Goal: Register for event/course

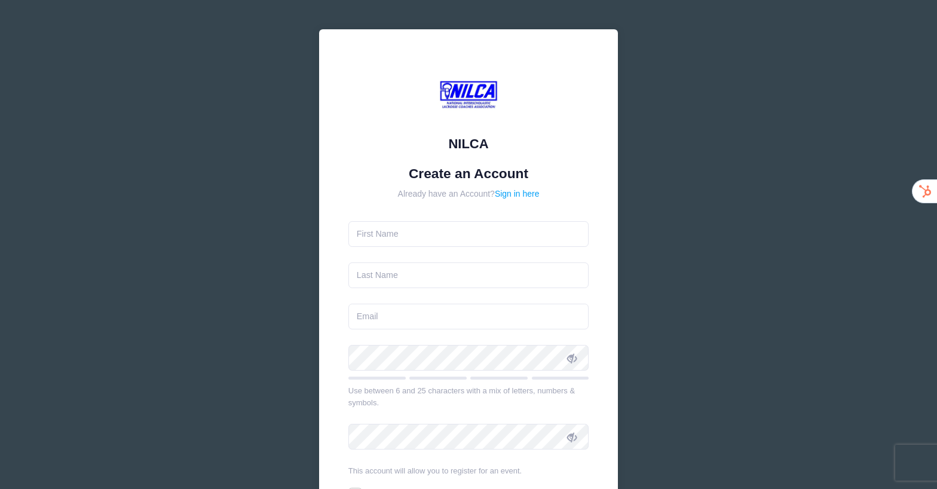
type input "[PERSON_NAME]"
type input "[PERSON_NAME][EMAIL_ADDRESS][DOMAIN_NAME]"
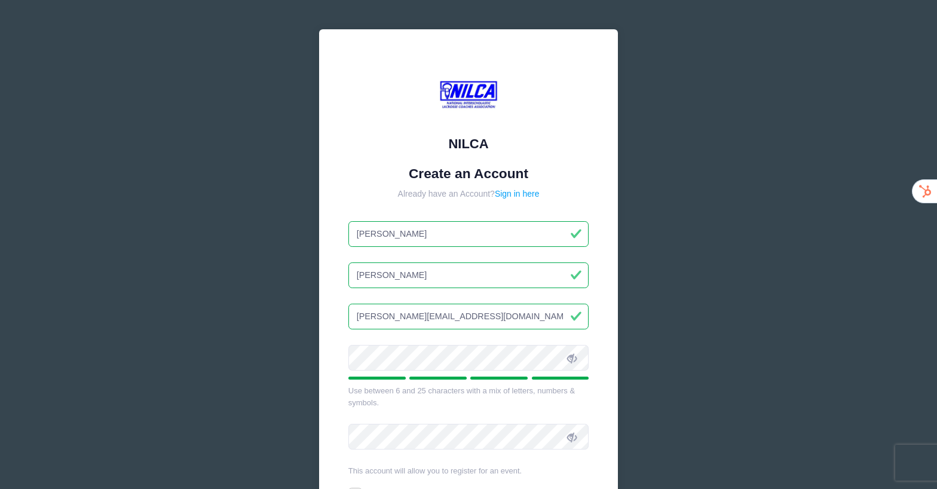
click at [567, 359] on span at bounding box center [572, 357] width 20 height 20
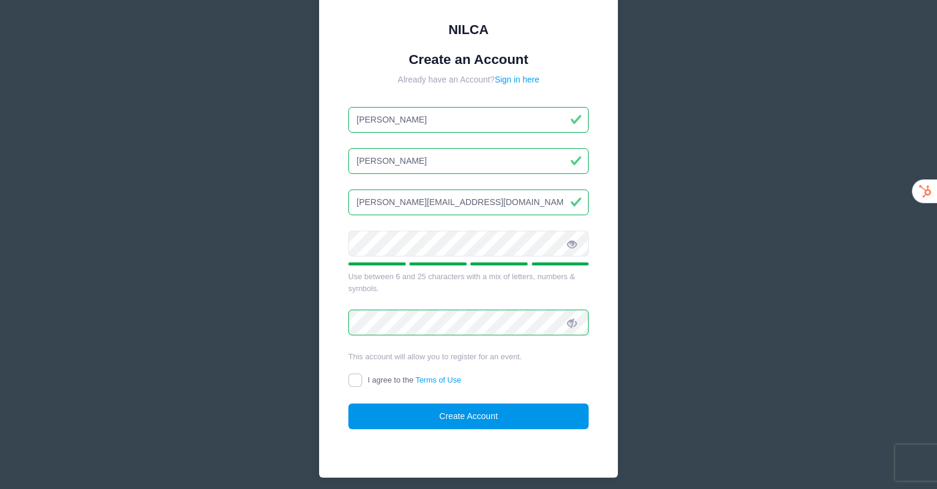
scroll to position [120, 0]
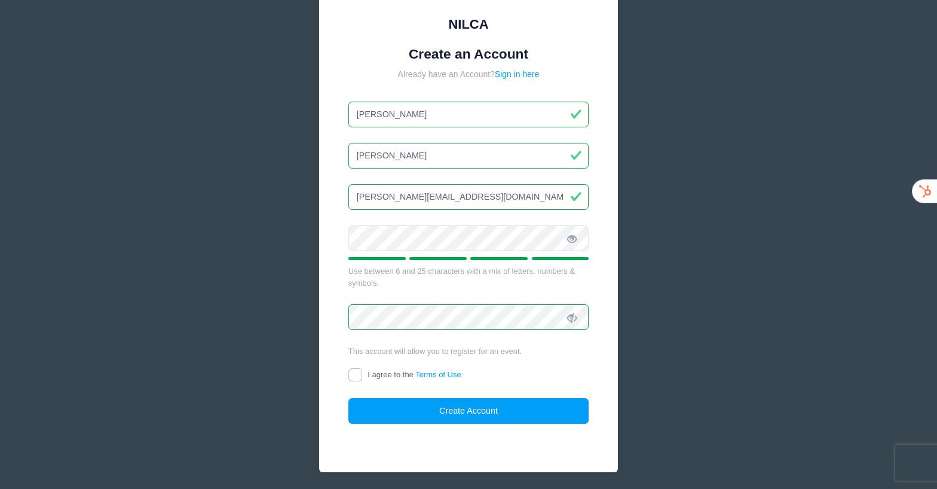
click at [380, 370] on label "I agree to the Terms of Use" at bounding box center [405, 375] width 113 height 13
click at [362, 370] on input "I agree to the Terms of Use" at bounding box center [356, 375] width 14 height 14
checkbox input "true"
click at [423, 403] on button "Create Account" at bounding box center [469, 411] width 241 height 26
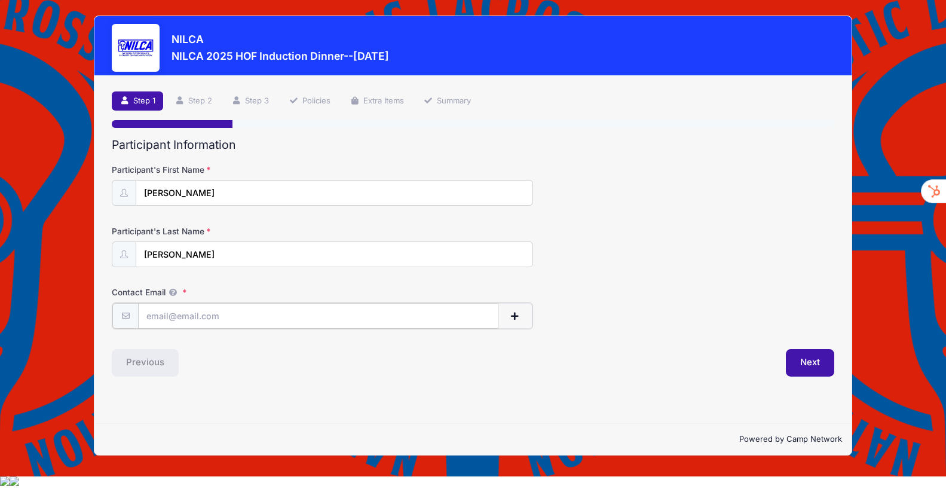
click at [219, 313] on input "Contact Email" at bounding box center [318, 316] width 361 height 26
type input "[PERSON_NAME][EMAIL_ADDRESS][DOMAIN_NAME]"
click at [809, 369] on button "Next" at bounding box center [810, 362] width 48 height 28
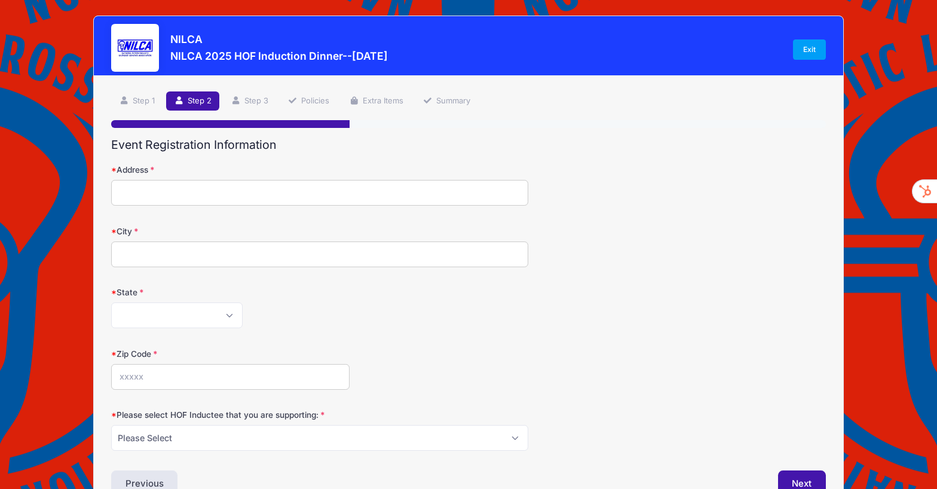
click at [359, 196] on input "Address" at bounding box center [319, 193] width 417 height 26
type input "93 Barrow Street"
type input "New York"
select select "NY"
type input "10014"
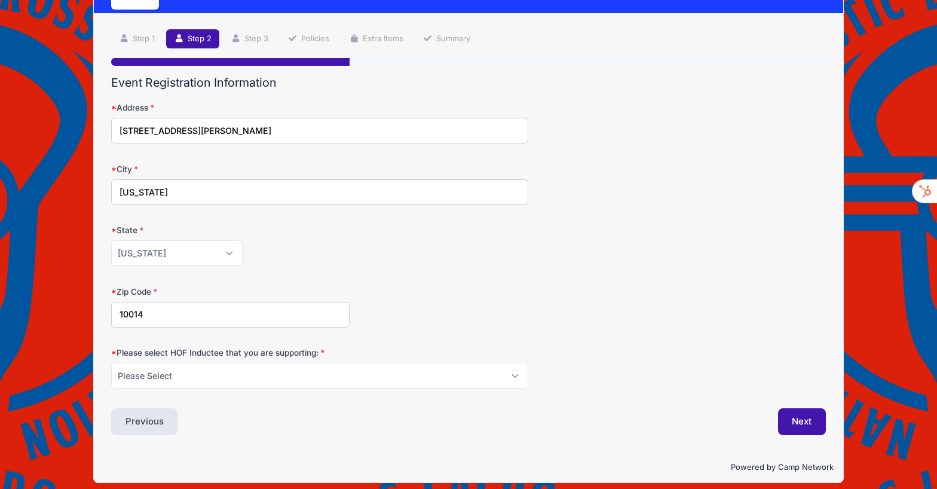
scroll to position [72, 0]
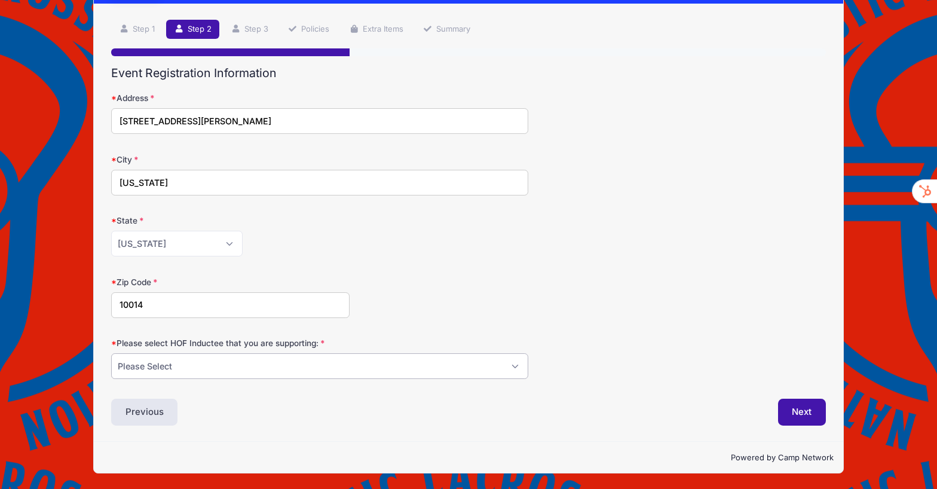
click at [254, 365] on select "Please Select Dennis Bonn Charlie Burch Mike Delia Steve Finnell Bryan Kelly Ke…" at bounding box center [319, 366] width 417 height 26
select select "Steve Finnell"
click at [111, 353] on select "Please Select Dennis Bonn Charlie Burch Mike Delia Steve Finnell Bryan Kelly Ke…" at bounding box center [319, 366] width 417 height 26
click at [787, 408] on button "Next" at bounding box center [802, 413] width 48 height 28
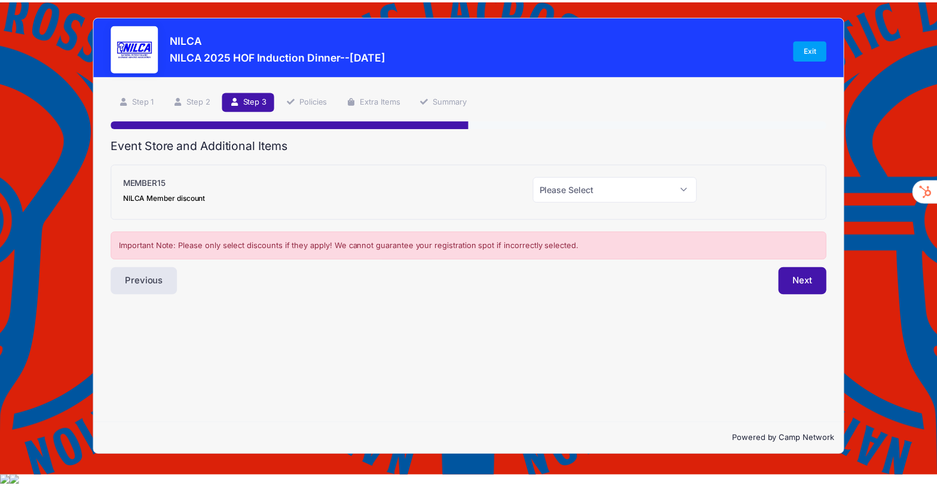
scroll to position [0, 0]
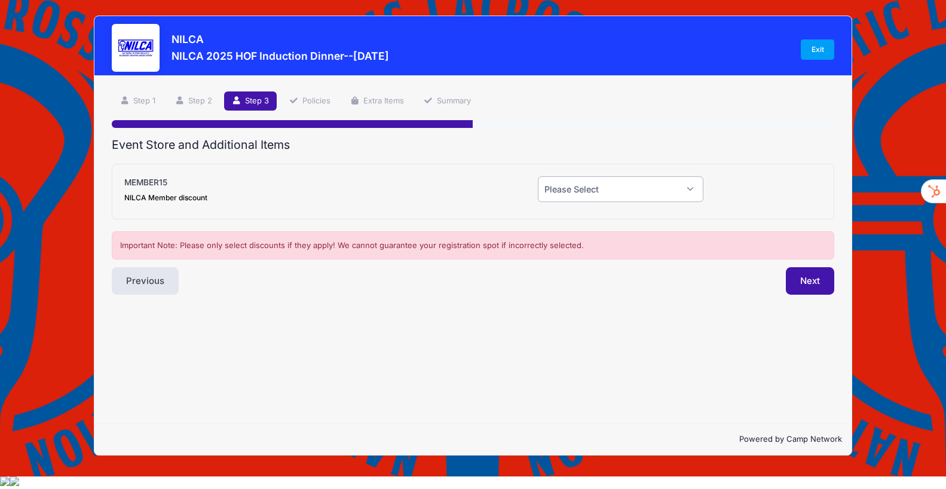
click at [584, 190] on select "Please Select Yes (-$15.00) No" at bounding box center [621, 189] width 166 height 26
click at [351, 293] on div "Previous" at bounding box center [289, 281] width 367 height 28
click at [595, 184] on select "Please Select Yes (-$15.00) No" at bounding box center [621, 189] width 166 height 26
click at [538, 176] on select "Please Select Yes (-$15.00) No" at bounding box center [621, 189] width 166 height 26
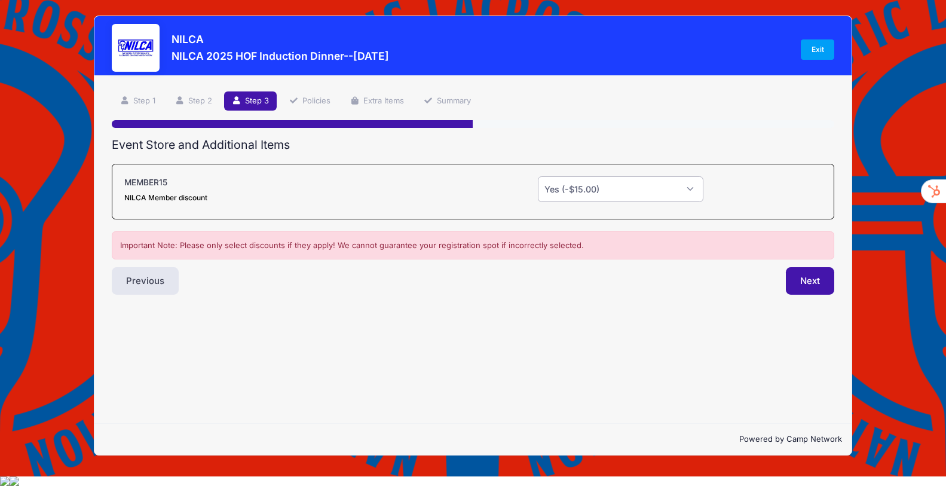
click at [596, 196] on select "Please Select Yes (-$15.00) No" at bounding box center [621, 189] width 166 height 26
select select "0"
click at [538, 176] on select "Please Select Yes (-$15.00) No" at bounding box center [621, 189] width 166 height 26
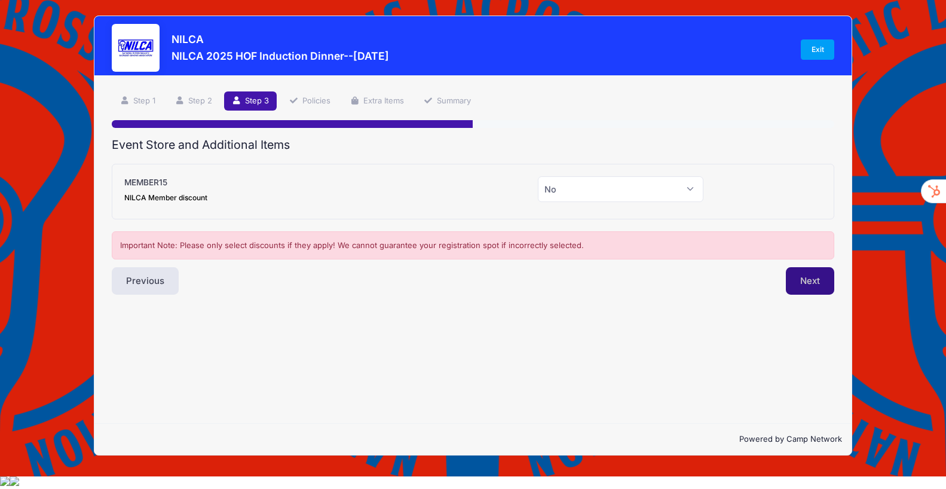
click at [795, 283] on button "Next" at bounding box center [810, 281] width 48 height 28
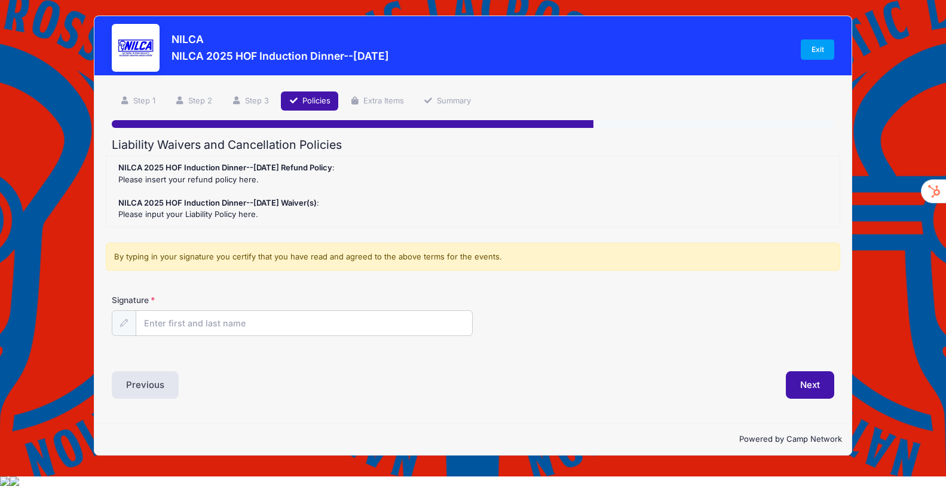
click at [246, 176] on div "NILCA 2025 HOF Induction Dinner--October 18, 2025 Refund Policy : Please insert…" at bounding box center [472, 191] width 721 height 59
click at [218, 179] on div "NILCA 2025 HOF Induction Dinner--October 18, 2025 Refund Policy : Please insert…" at bounding box center [472, 191] width 721 height 59
click at [152, 215] on div "NILCA 2025 HOF Induction Dinner--October 18, 2025 Refund Policy : Please insert…" at bounding box center [472, 191] width 721 height 59
click at [307, 102] on link "Policies" at bounding box center [309, 101] width 57 height 20
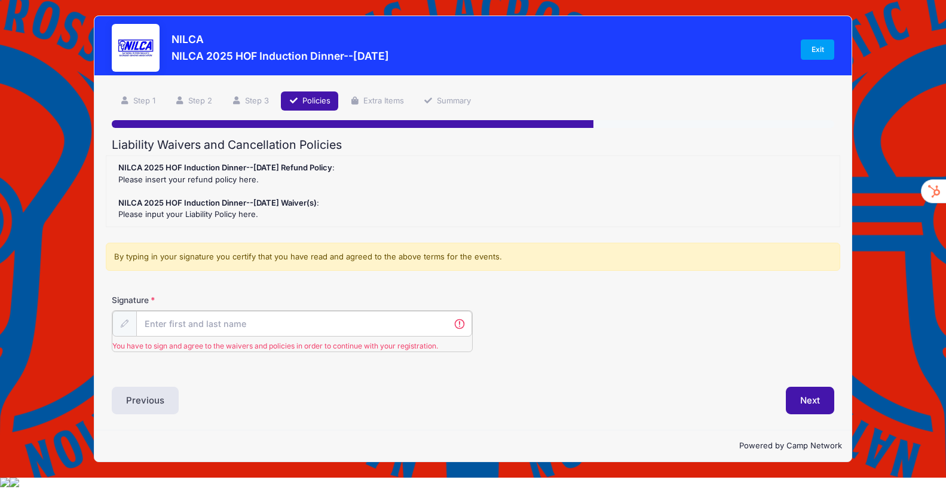
click at [311, 320] on input "Signature" at bounding box center [304, 324] width 336 height 26
type input "James Atkinson"
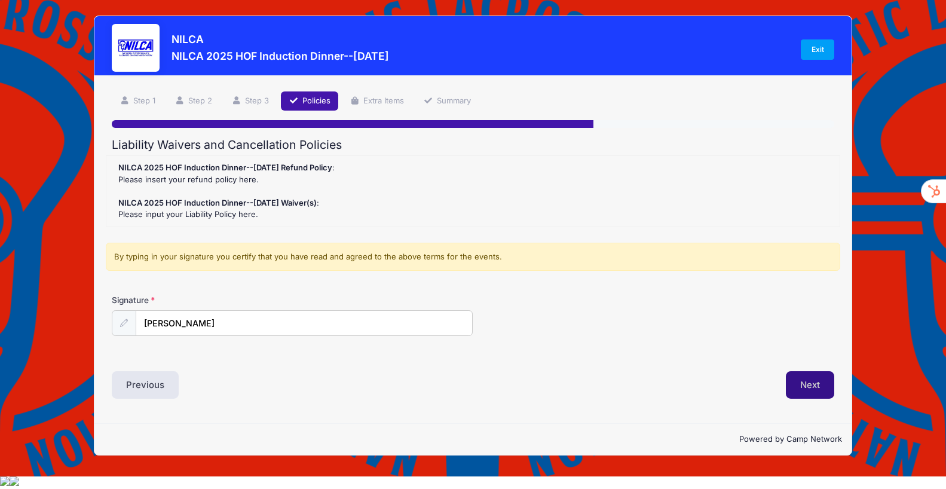
click at [789, 379] on button "Next" at bounding box center [810, 385] width 48 height 28
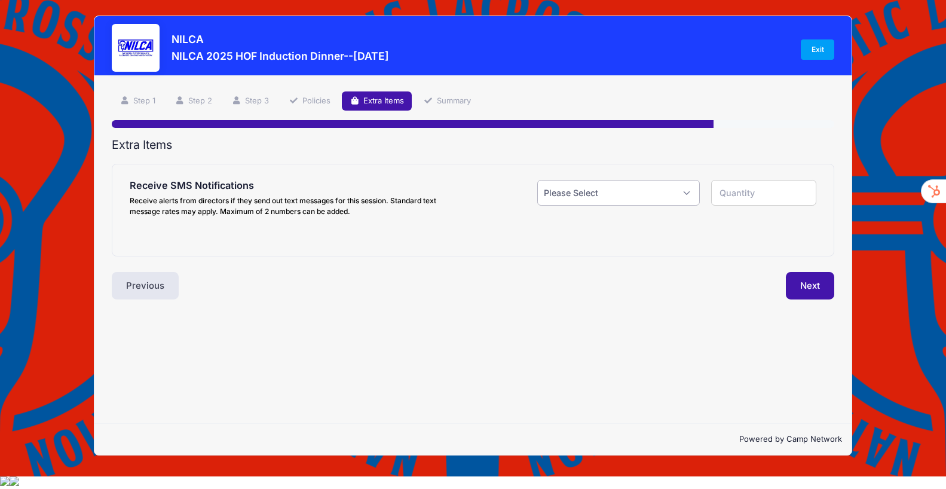
click at [551, 197] on select "Please Select Yes ($0.00) No" at bounding box center [618, 193] width 163 height 26
select select "1"
click at [537, 180] on select "Please Select Yes ($0.00) No" at bounding box center [618, 193] width 163 height 26
type input "1"
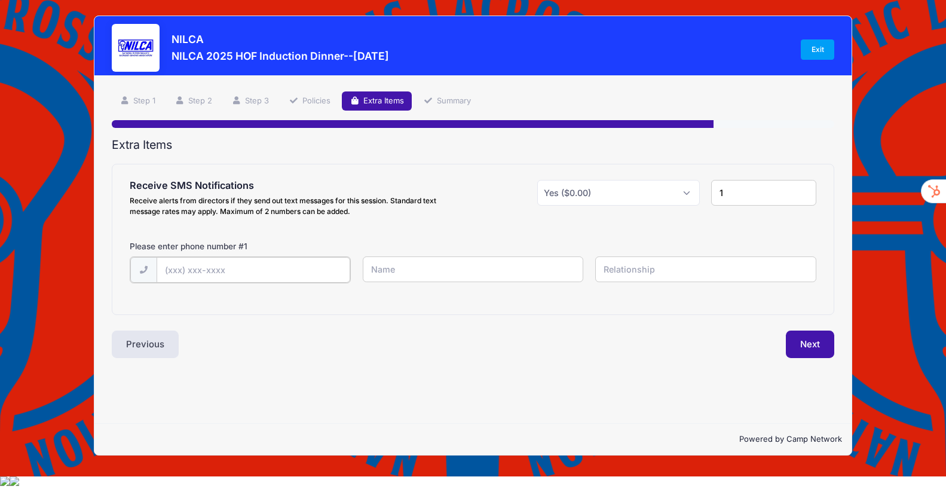
click at [306, 276] on input "text" at bounding box center [254, 270] width 194 height 26
type input "(516) 512-4758"
click at [435, 278] on input "text" at bounding box center [473, 269] width 221 height 26
type input "James"
click at [653, 267] on input "text" at bounding box center [705, 269] width 221 height 26
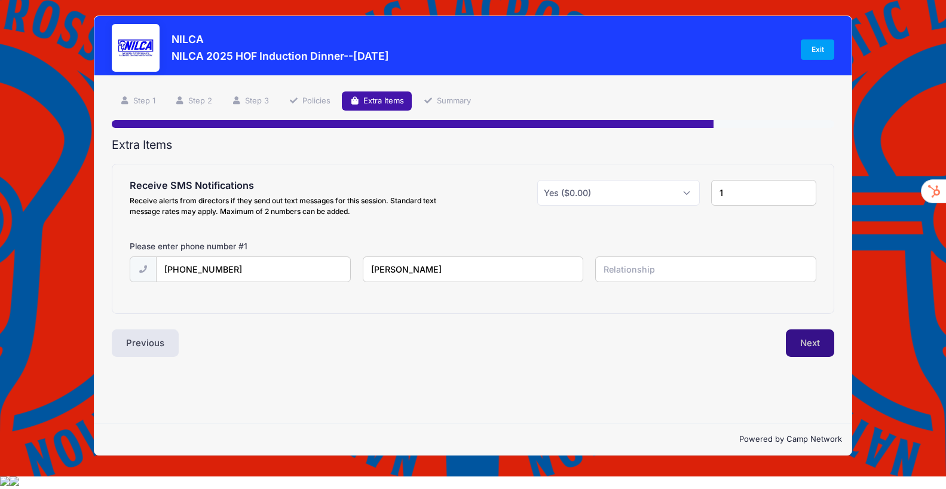
click at [796, 344] on button "Next" at bounding box center [810, 343] width 48 height 28
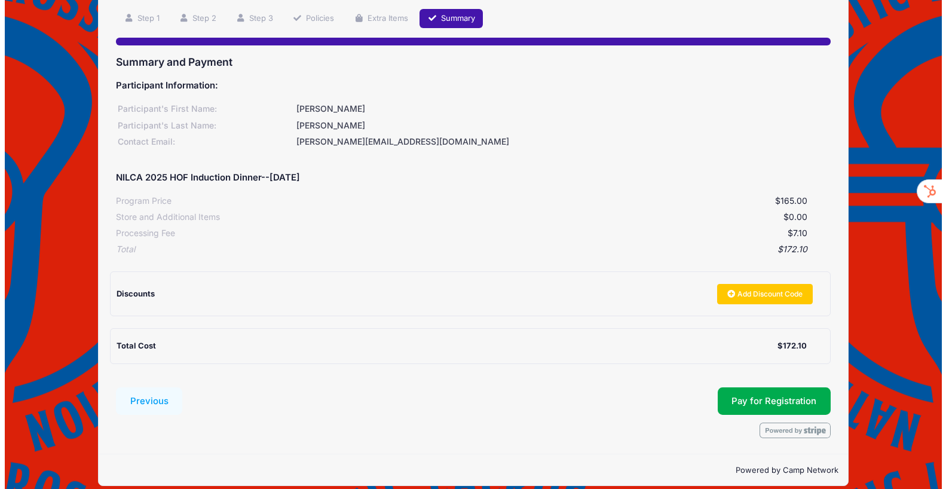
scroll to position [95, 0]
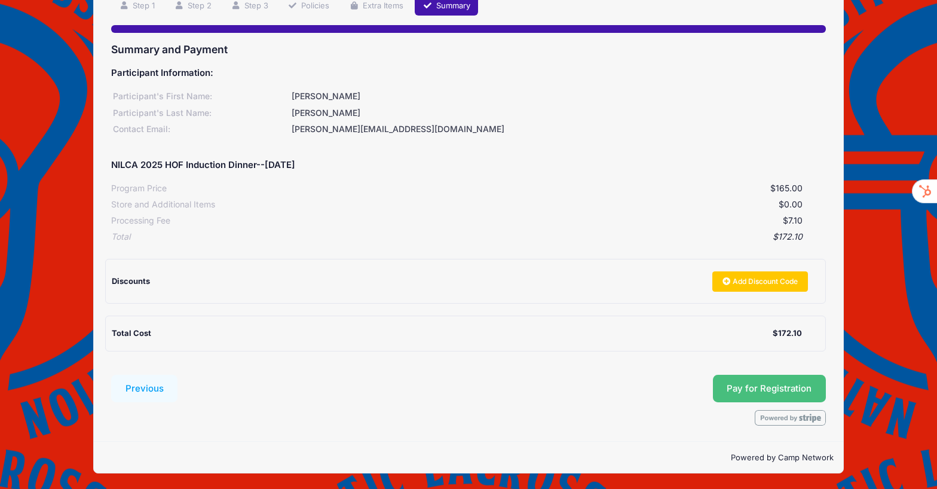
click at [759, 383] on button "Pay for Registration" at bounding box center [770, 389] width 114 height 28
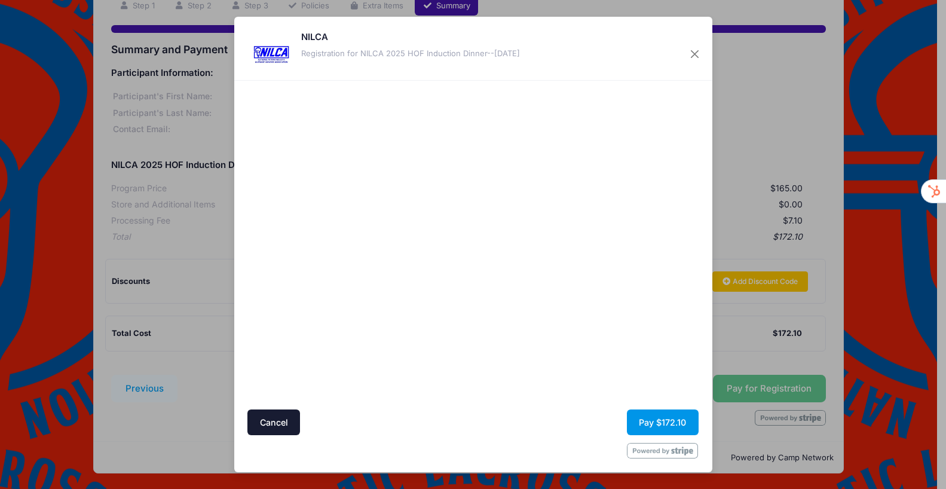
click at [655, 420] on button "Pay $172.10" at bounding box center [663, 423] width 72 height 26
